Goal: Task Accomplishment & Management: Manage account settings

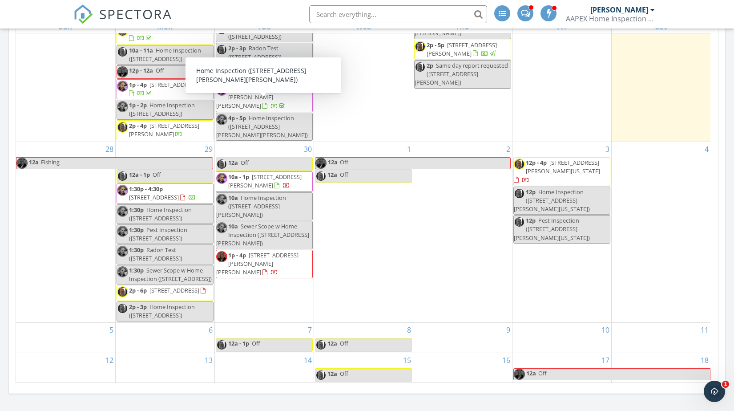
scroll to position [243, 0]
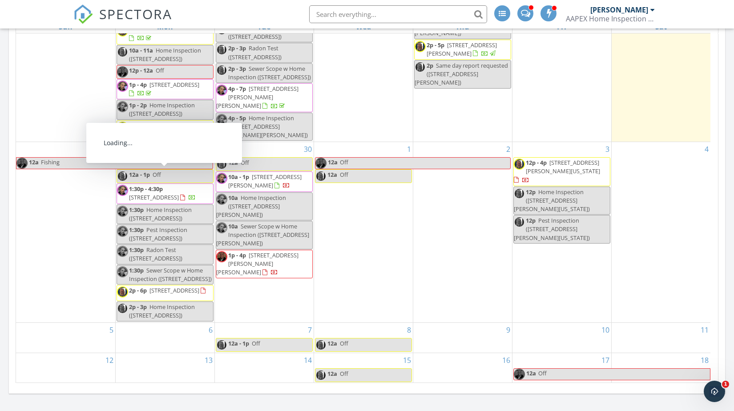
click at [161, 193] on span "[STREET_ADDRESS]" at bounding box center [154, 197] width 50 height 8
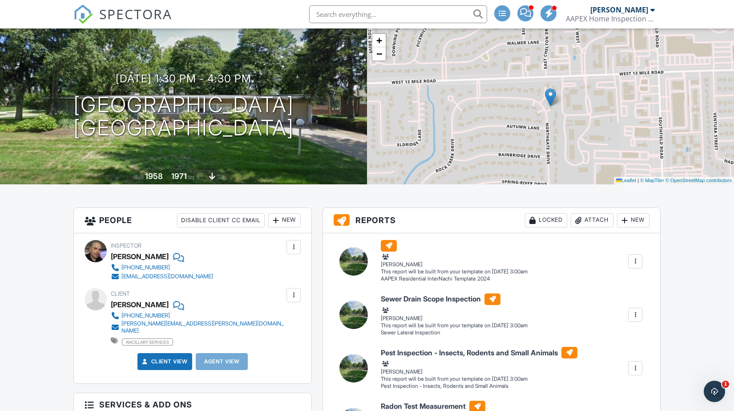
scroll to position [73, 0]
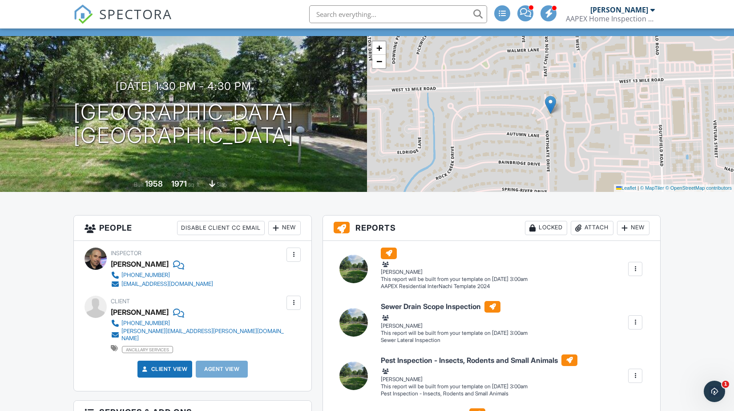
click at [125, 14] on span "SPECTORA" at bounding box center [135, 13] width 73 height 19
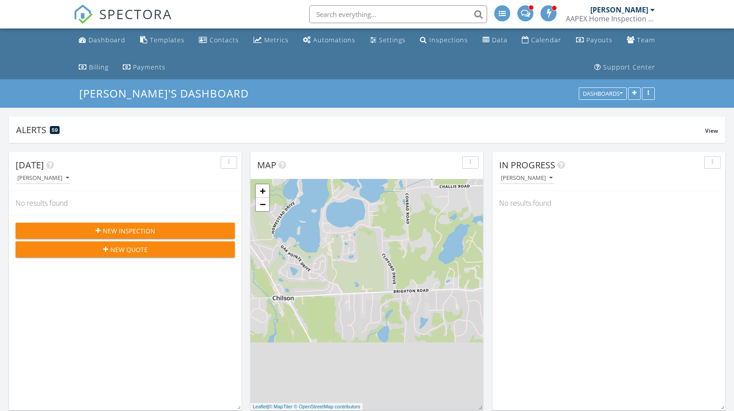
scroll to position [191, 233]
click at [158, 229] on div "New Inspection" at bounding box center [125, 230] width 205 height 9
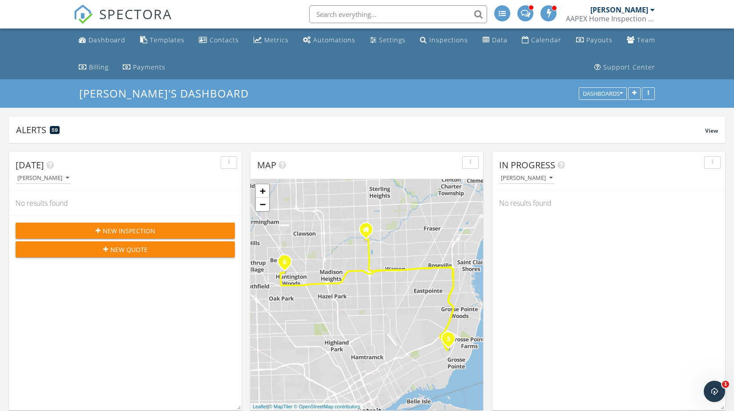
click at [130, 230] on span "New Inspection" at bounding box center [129, 230] width 52 height 9
click at [444, 38] on div "Inspections" at bounding box center [448, 40] width 39 height 8
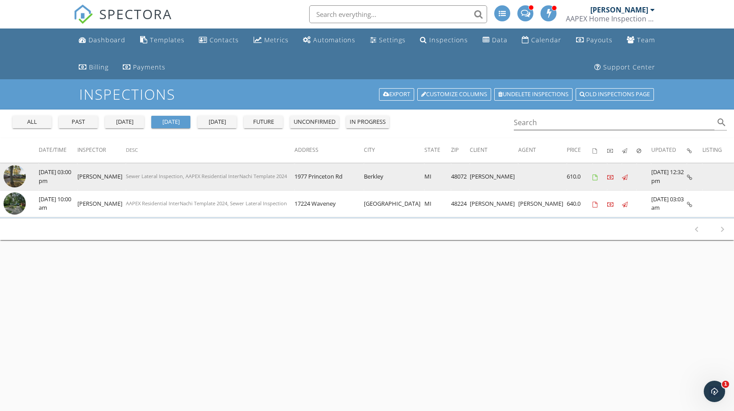
click at [8, 169] on img at bounding box center [15, 176] width 22 height 22
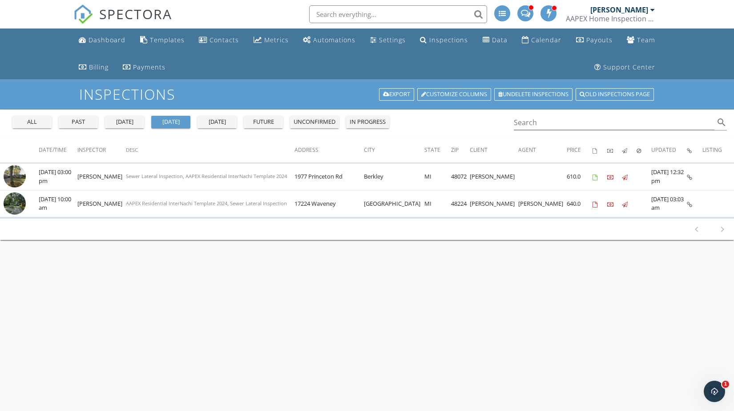
click at [152, 14] on span "SPECTORA" at bounding box center [135, 13] width 73 height 19
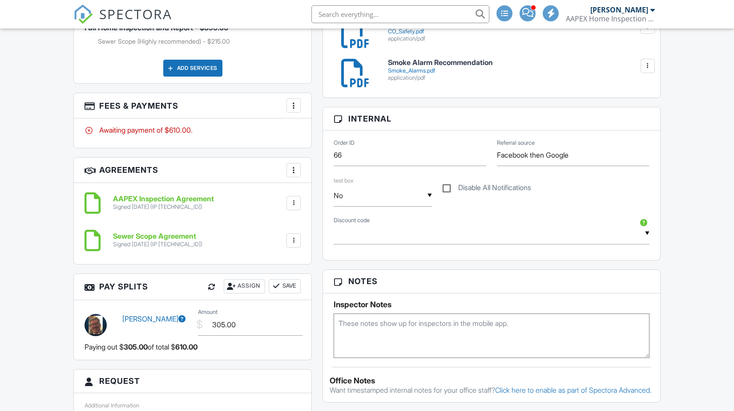
scroll to position [480, 0]
click at [294, 101] on div at bounding box center [293, 105] width 9 height 9
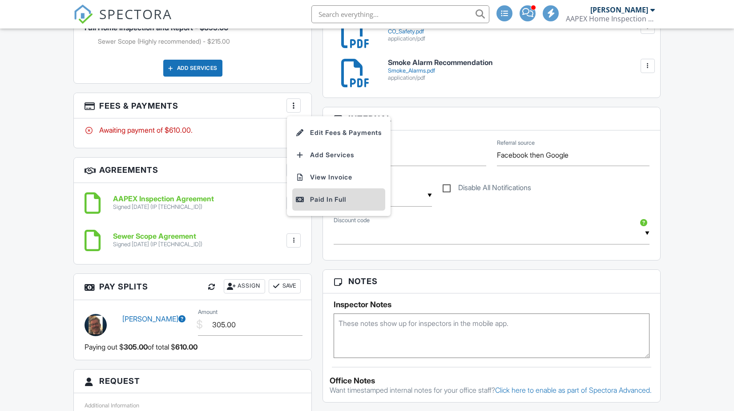
click at [309, 198] on div "Paid In Full" at bounding box center [339, 199] width 86 height 11
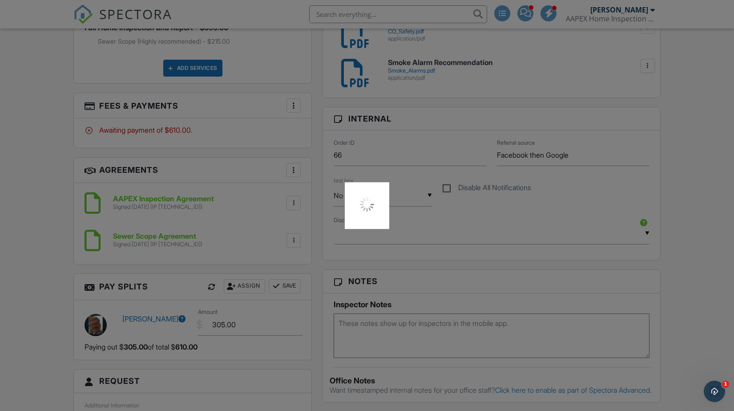
scroll to position [0, 0]
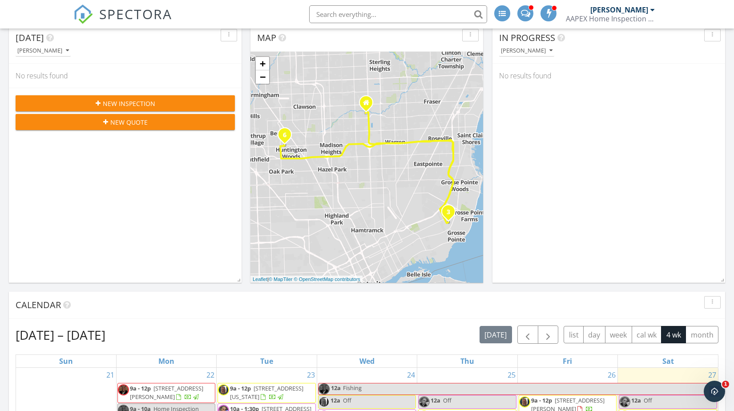
scroll to position [126, 0]
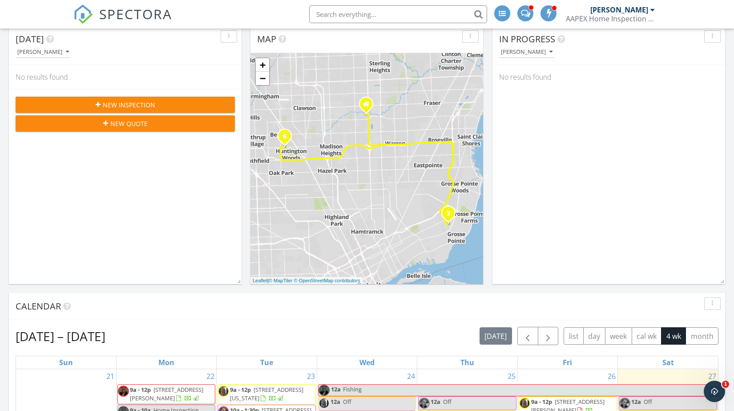
click at [98, 100] on div "New Inspection" at bounding box center [125, 104] width 205 height 9
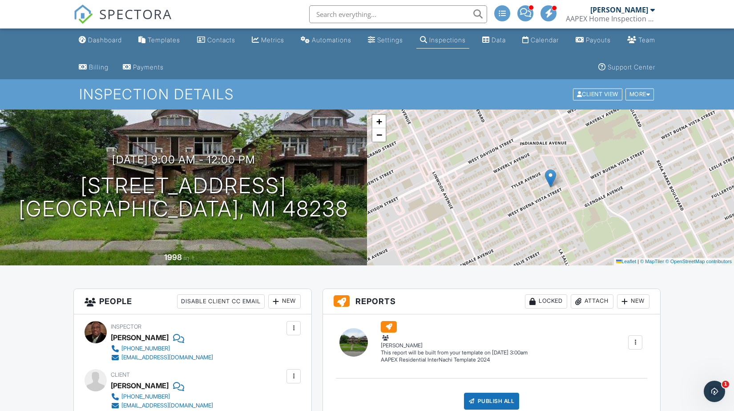
click at [157, 14] on span "SPECTORA" at bounding box center [135, 13] width 73 height 19
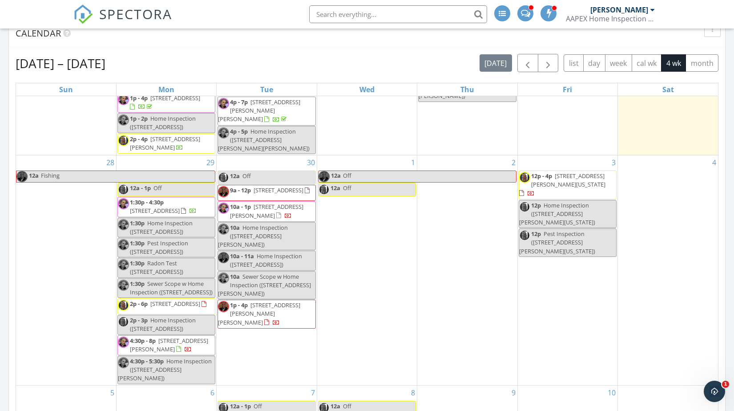
scroll to position [272, 0]
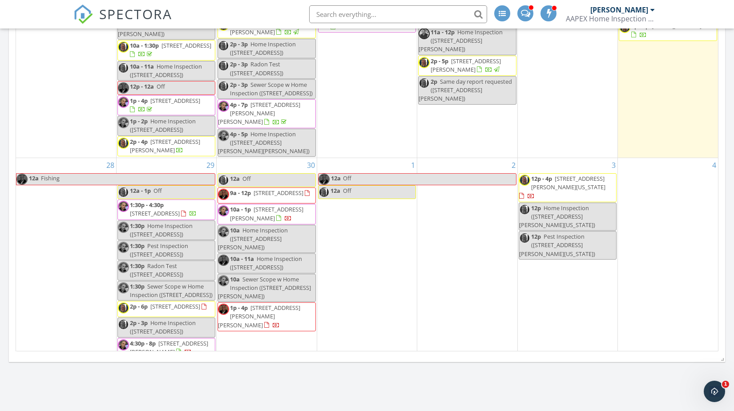
scroll to position [275, 0]
